Goal: Information Seeking & Learning: Learn about a topic

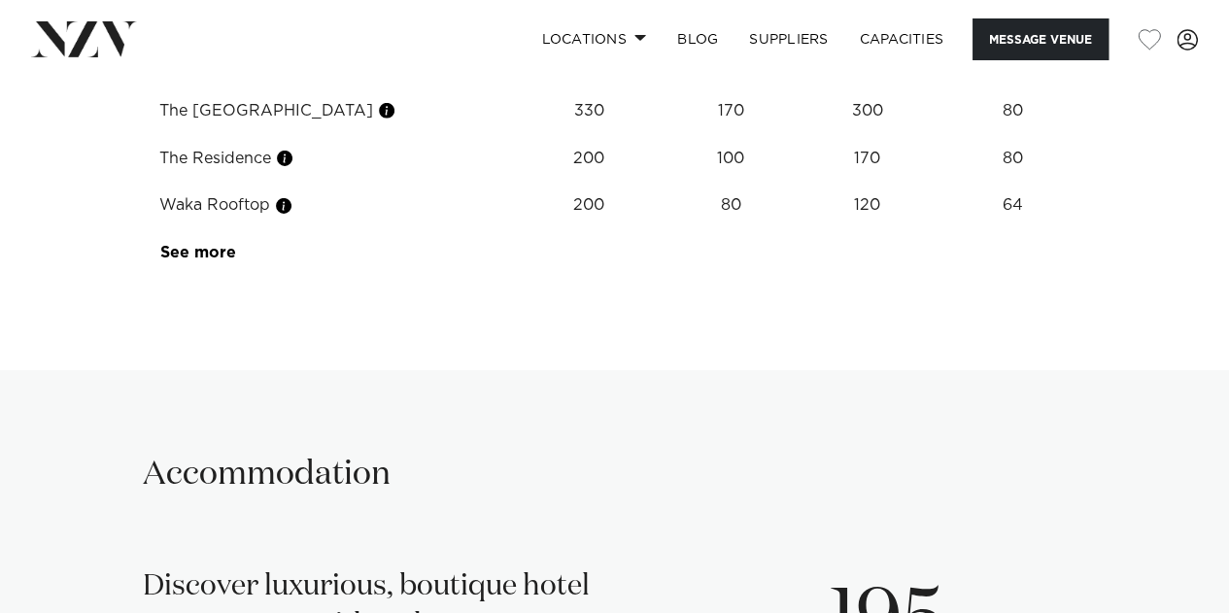
scroll to position [3207, 0]
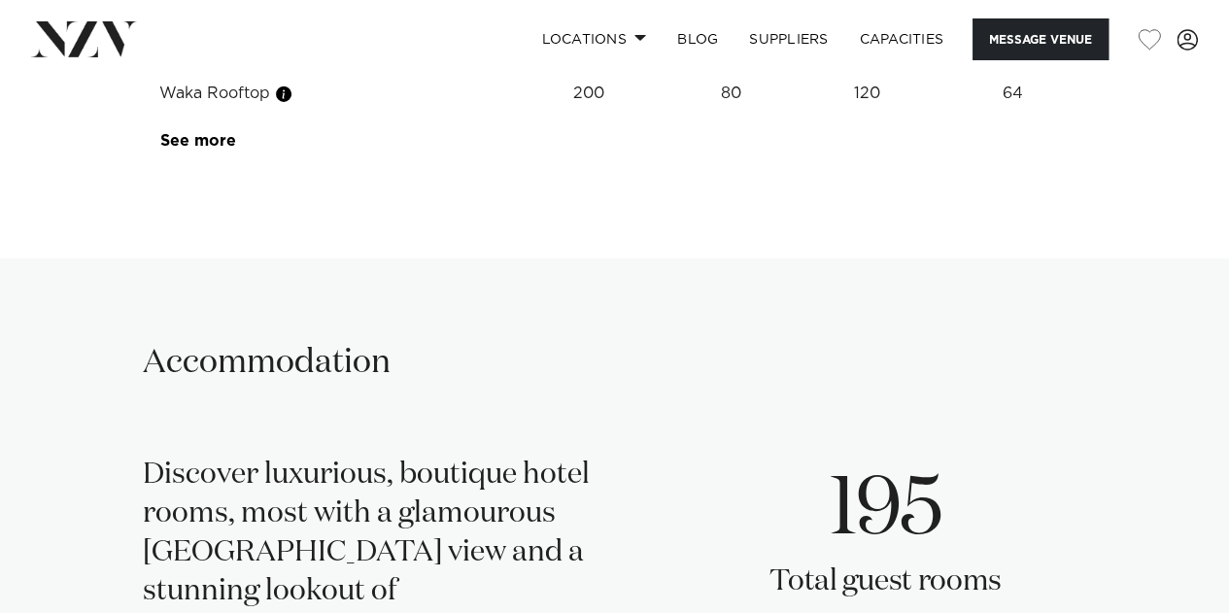
click at [219, 118] on td "Waka Rooftop" at bounding box center [327, 94] width 366 height 48
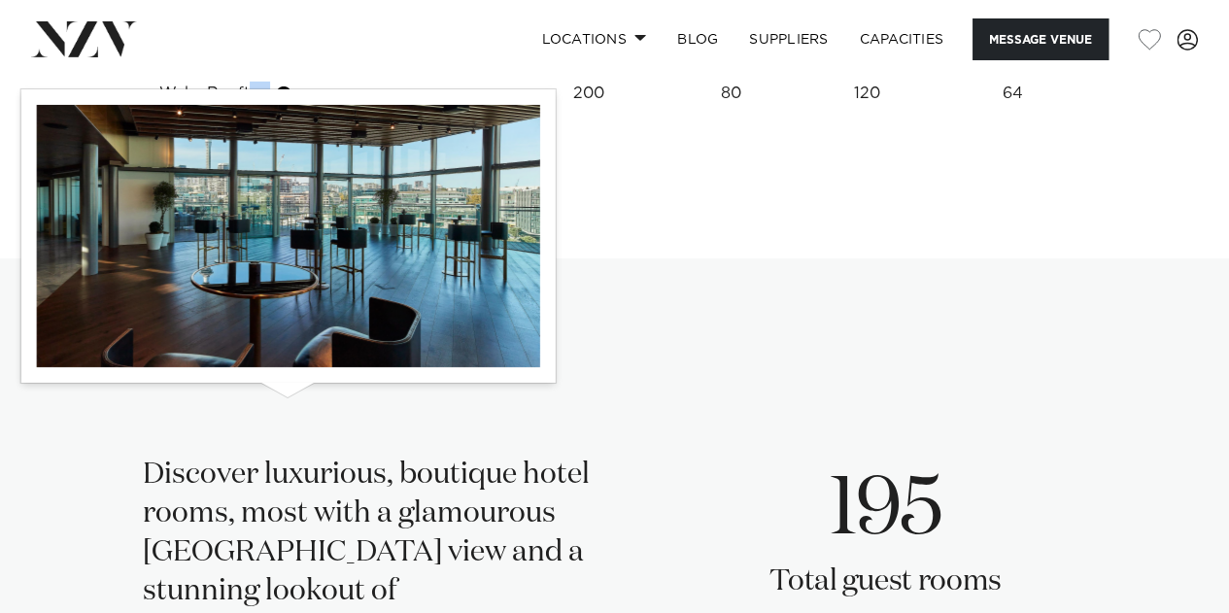
drag, startPoint x: 166, startPoint y: 400, endPoint x: 288, endPoint y: 400, distance: 121.5
click at [288, 118] on td "Waka Rooftop" at bounding box center [327, 94] width 366 height 48
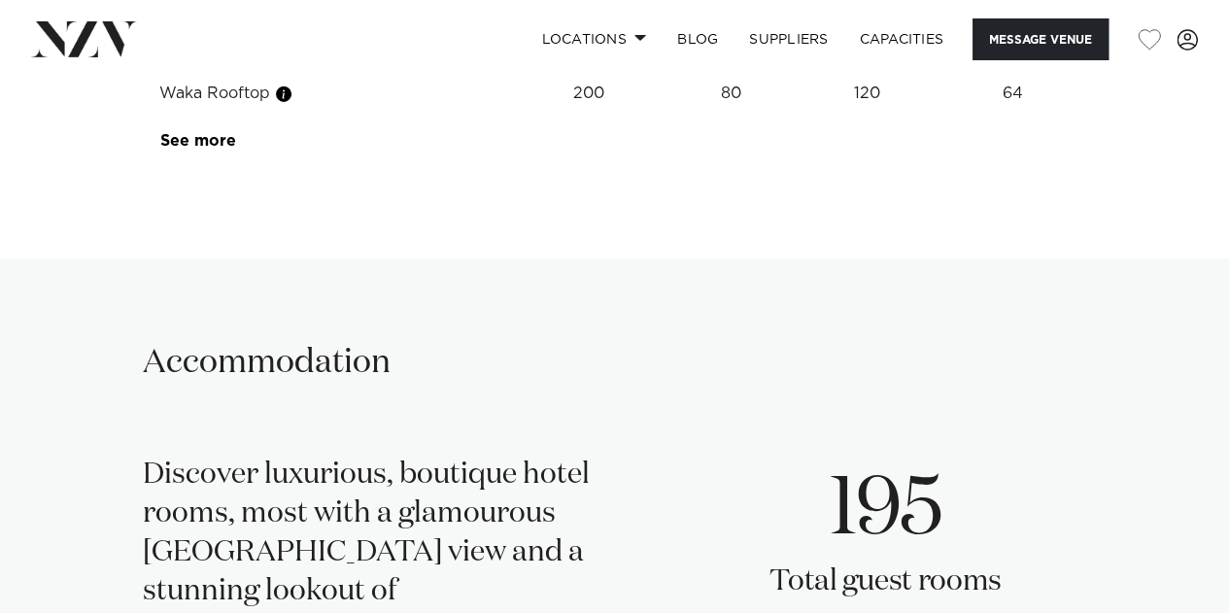
click at [221, 118] on td "Waka Rooftop" at bounding box center [327, 94] width 366 height 48
click at [181, 165] on td "See more" at bounding box center [236, 142] width 184 height 48
click at [187, 149] on link "See more" at bounding box center [236, 141] width 152 height 16
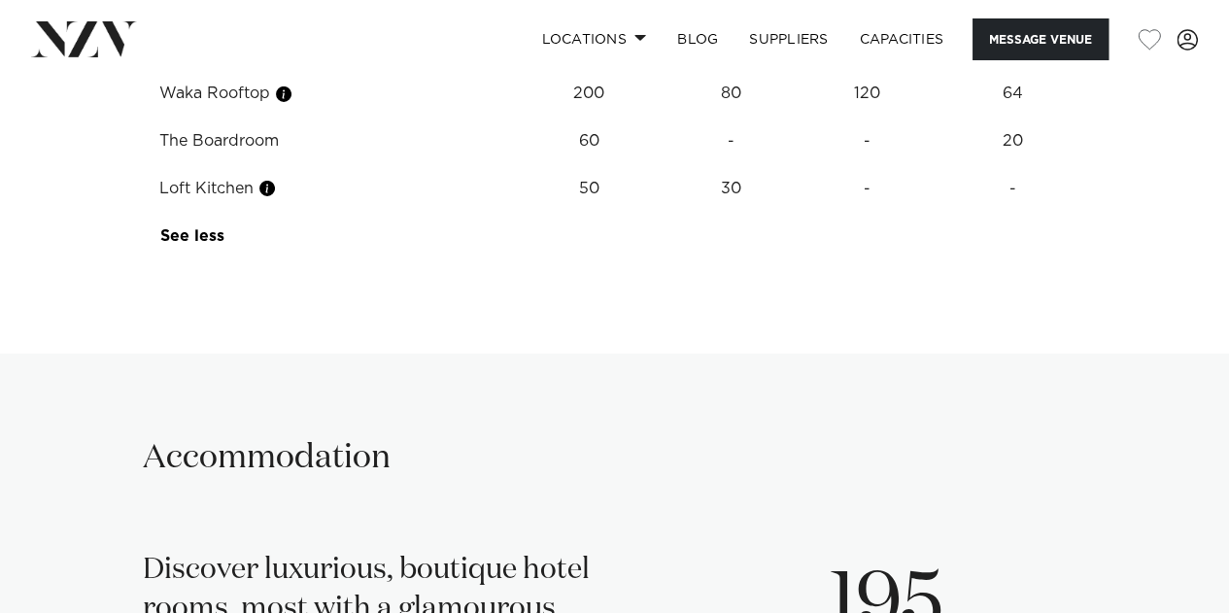
click at [358, 165] on td "The Boardroom" at bounding box center [327, 142] width 366 height 48
click at [251, 118] on td "Waka Rooftop" at bounding box center [327, 94] width 366 height 48
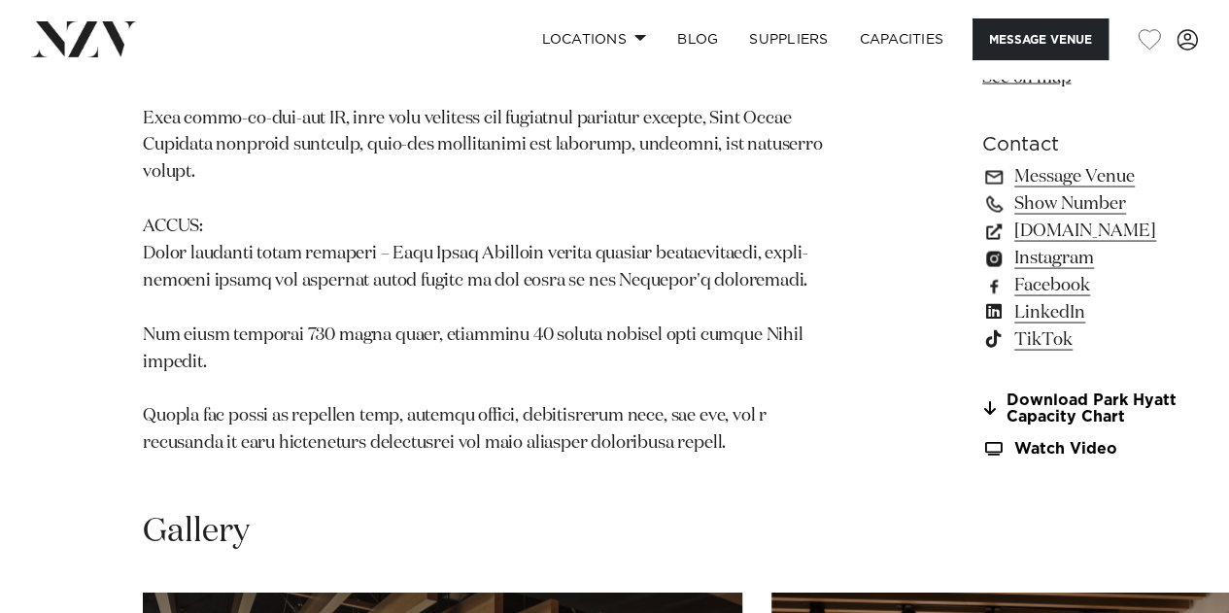
scroll to position [1847, 0]
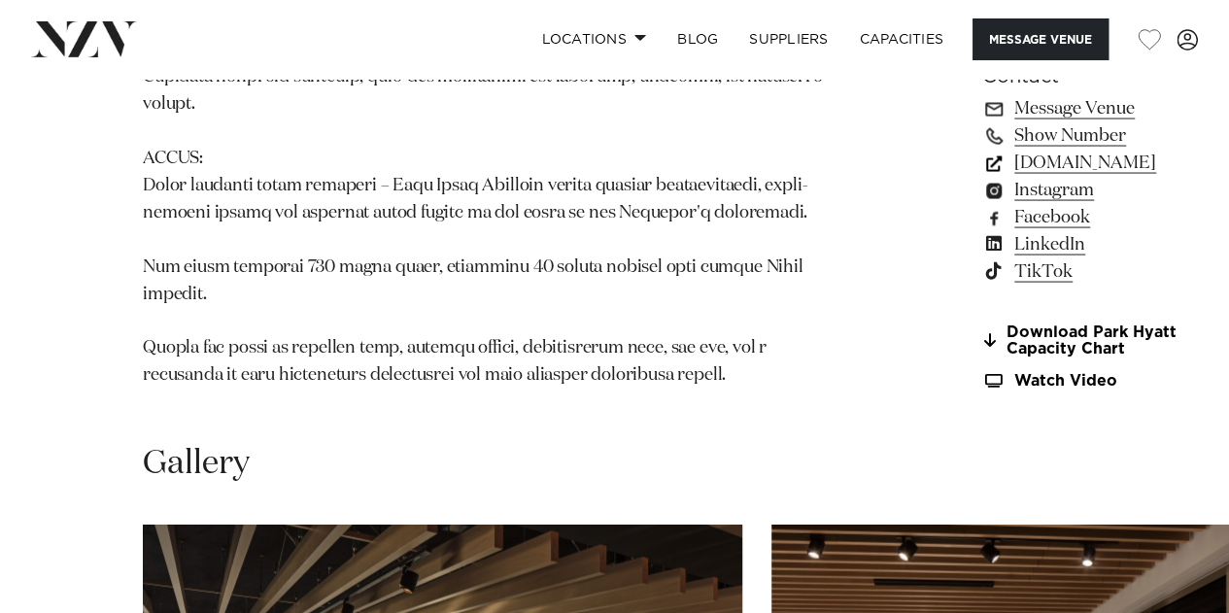
click at [983, 178] on link "[DOMAIN_NAME]" at bounding box center [1088, 164] width 211 height 27
